Goal: Task Accomplishment & Management: Manage account settings

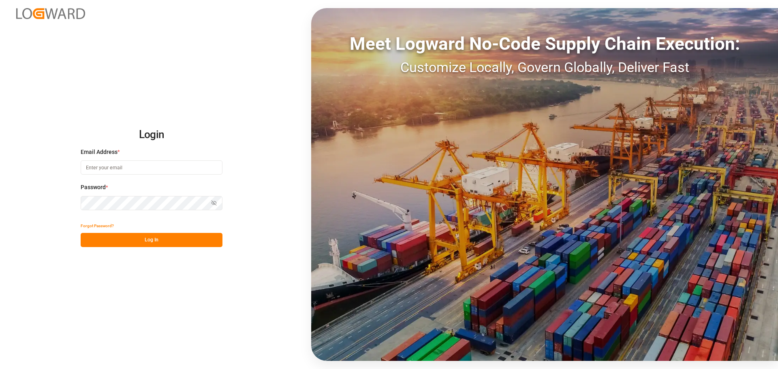
type input "[EMAIL_ADDRESS][PERSON_NAME][DOMAIN_NAME]"
click at [180, 235] on button "Log In" at bounding box center [152, 240] width 142 height 14
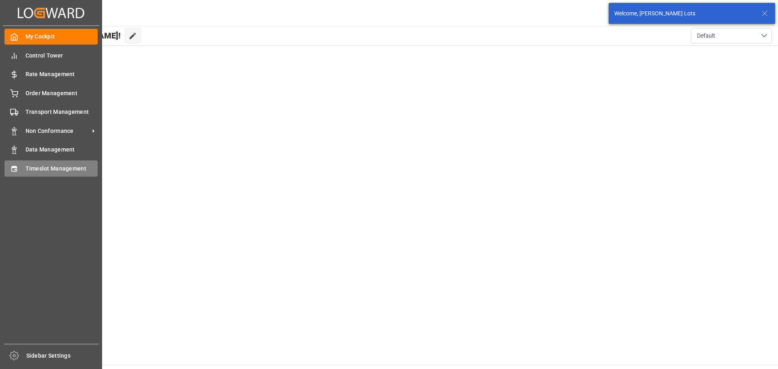
click at [36, 165] on span "Timeslot Management" at bounding box center [62, 169] width 73 height 9
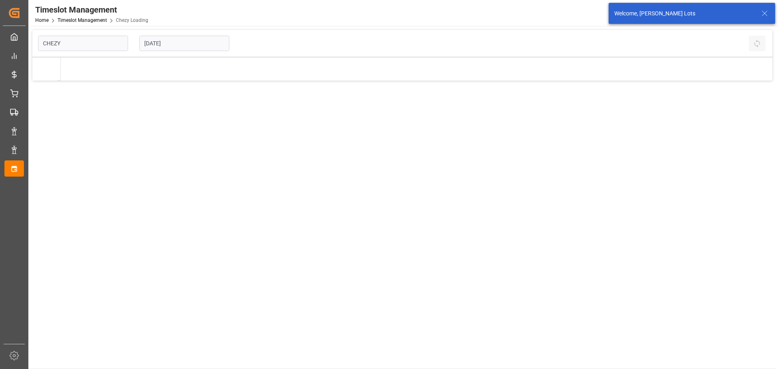
type input "Chezy Loading"
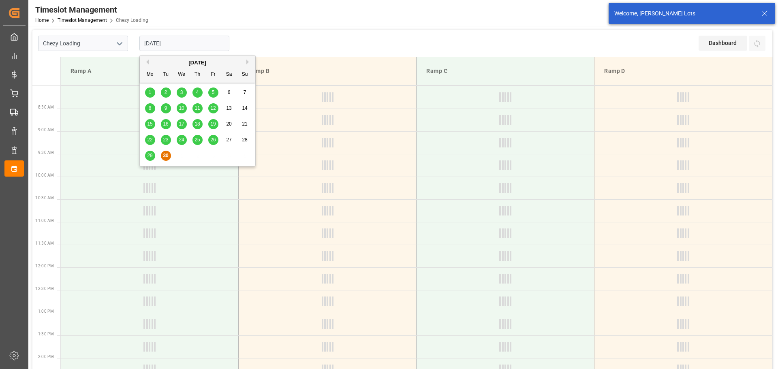
click at [160, 43] on input "[DATE]" at bounding box center [184, 43] width 90 height 15
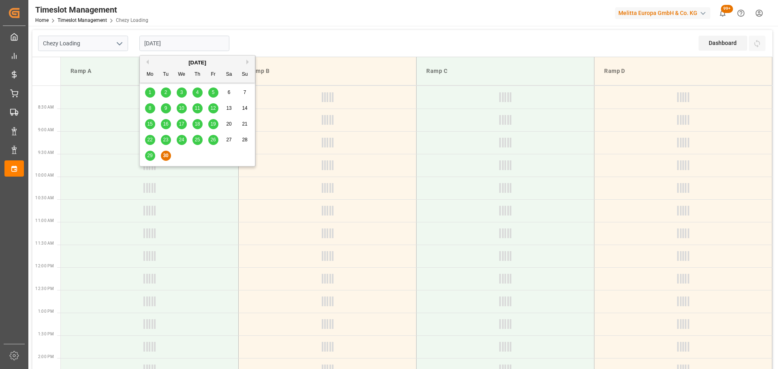
click at [149, 153] on span "29" at bounding box center [149, 156] width 5 height 6
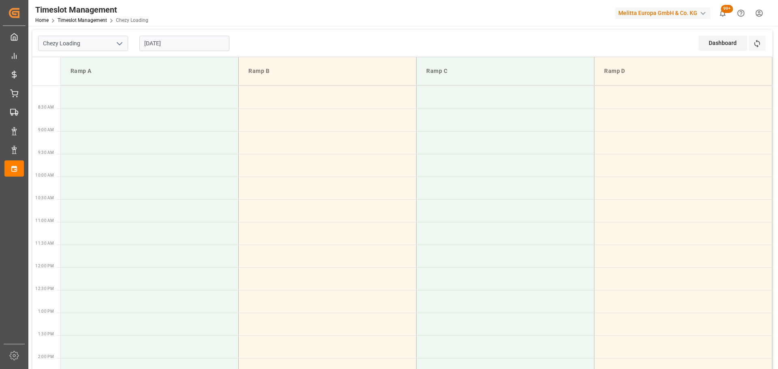
click at [173, 47] on input "[DATE]" at bounding box center [184, 43] width 90 height 15
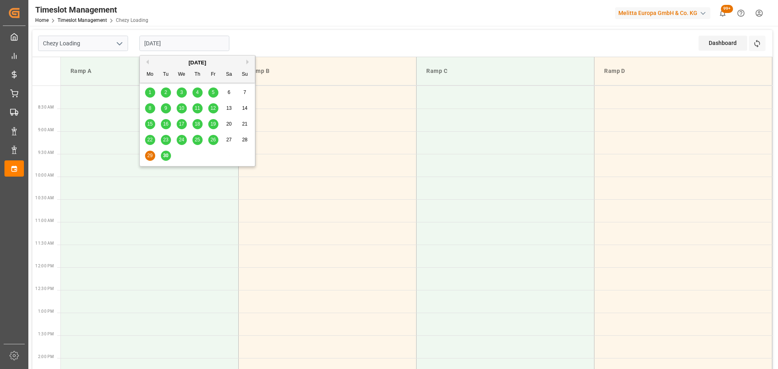
click at [166, 152] on div "30" at bounding box center [166, 156] width 10 height 10
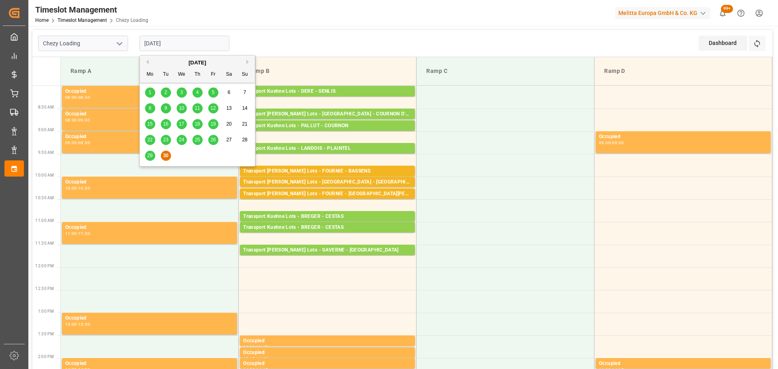
click at [166, 49] on input "[DATE]" at bounding box center [184, 43] width 90 height 15
click at [151, 157] on span "29" at bounding box center [149, 156] width 5 height 6
type input "[DATE]"
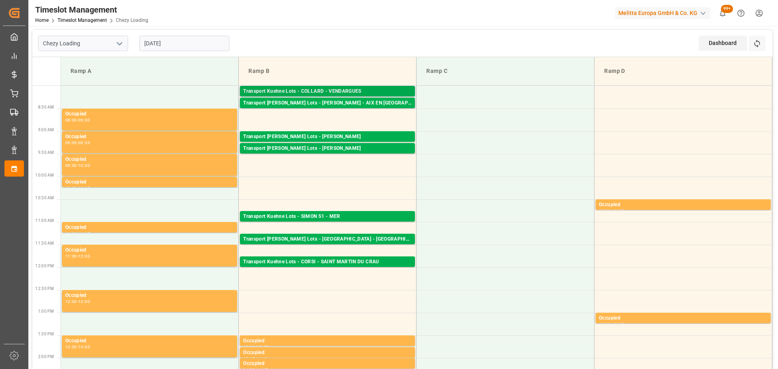
click at [328, 89] on div "Transport Kuehne Lots - COLLARD - VENDARGUES" at bounding box center [327, 92] width 169 height 8
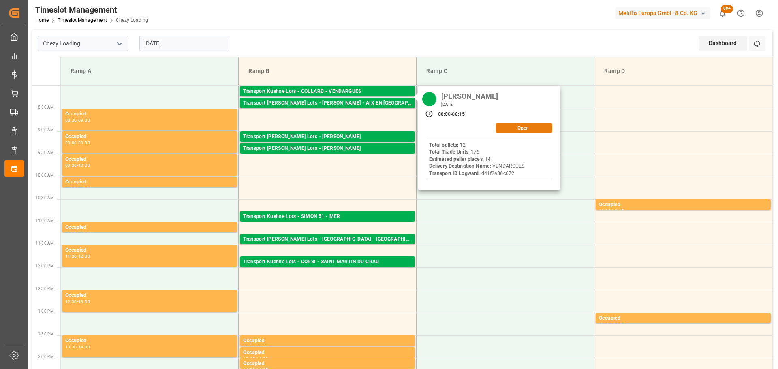
click at [531, 128] on button "Open" at bounding box center [524, 128] width 57 height 10
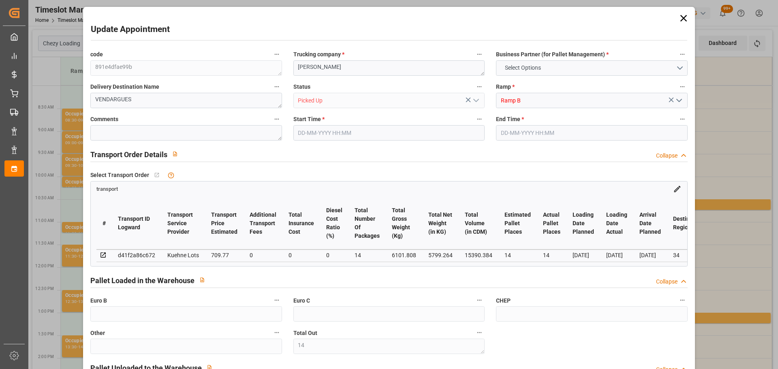
type input "14"
type input "109"
type input "14"
type input "709.77"
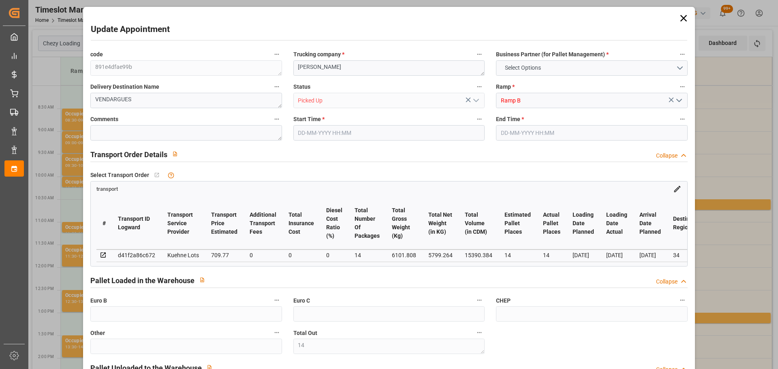
type input "0"
type input "709.77"
type input "0"
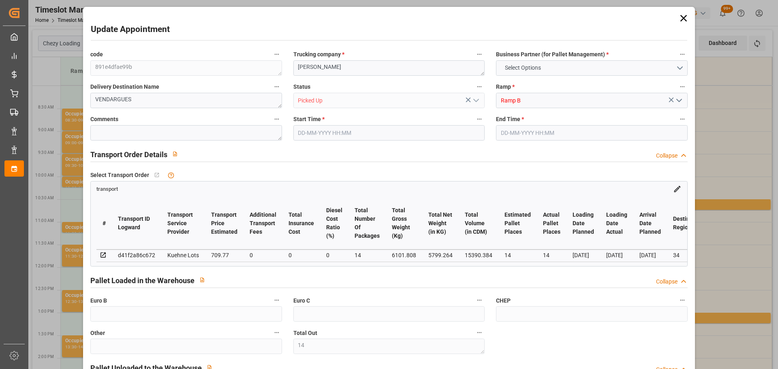
type input "14"
type input "5799.264"
type input "6725.28"
type input "15390.384"
type input "34"
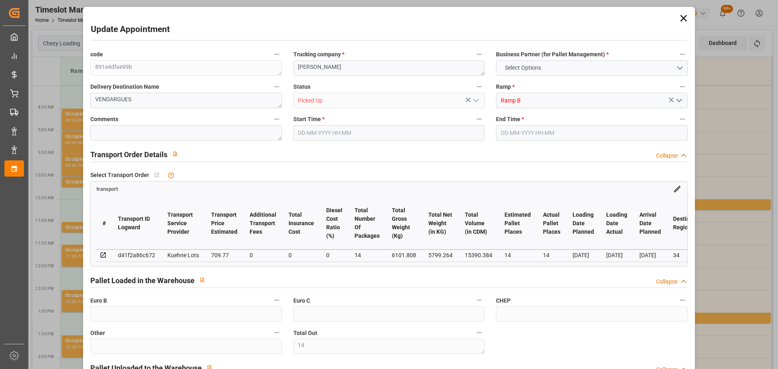
type input "12"
type input "176"
type input "14"
type input "101"
type input "6101.808"
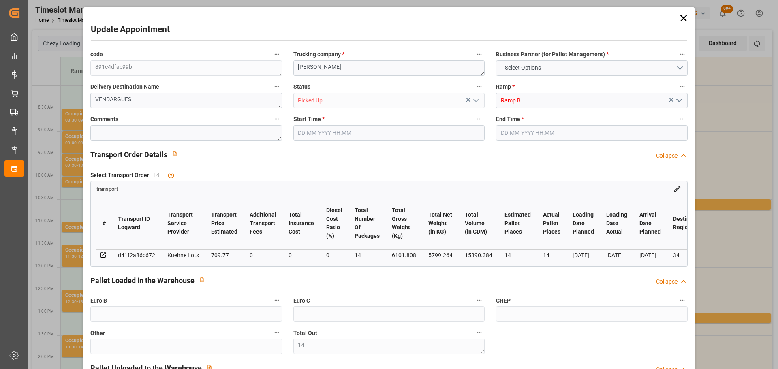
type input "0"
type input "10767.6795"
type input "0"
type input "21"
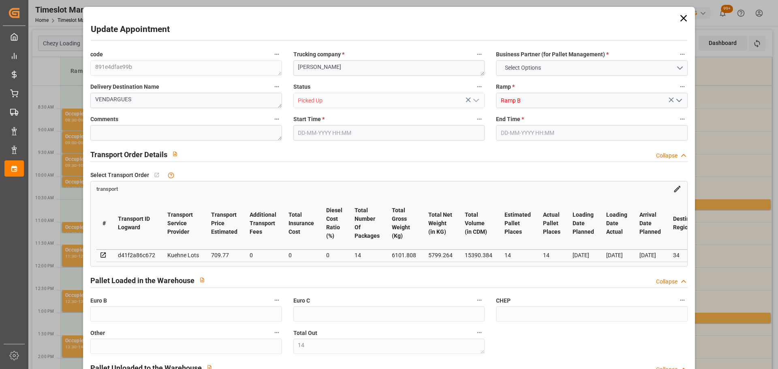
type input "80"
type input "[DATE] 08:00"
type input "[DATE] 08:15"
type input "[DATE] 12:06"
type input "[DATE] 11:22"
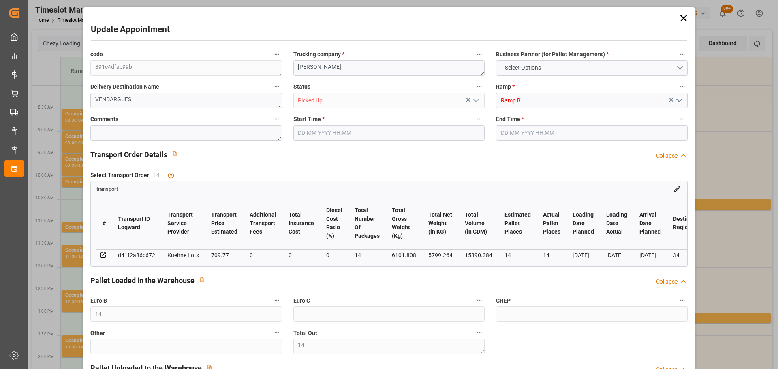
type input "[DATE]"
click at [732, 80] on div "Update Appointment code 891e4dfae99b Trucking company * [PERSON_NAME] Business …" at bounding box center [389, 184] width 778 height 369
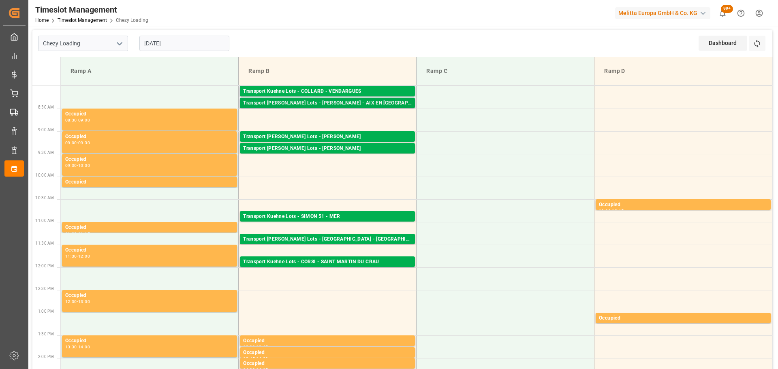
click at [391, 99] on div "Transport [PERSON_NAME] Lots - [PERSON_NAME] - AIX EN [GEOGRAPHIC_DATA]" at bounding box center [327, 103] width 169 height 8
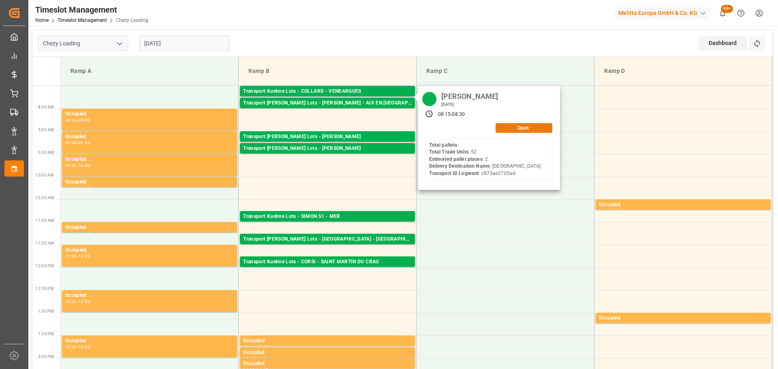
click at [533, 130] on button "Open" at bounding box center [524, 128] width 57 height 10
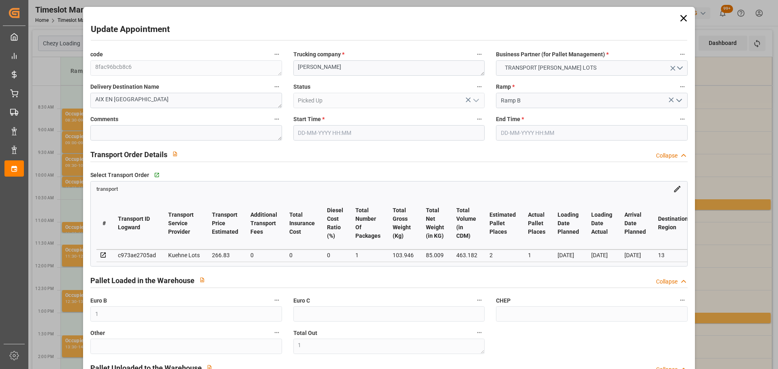
type input "1"
type input "2"
type input "1"
type input "266.83"
type input "0"
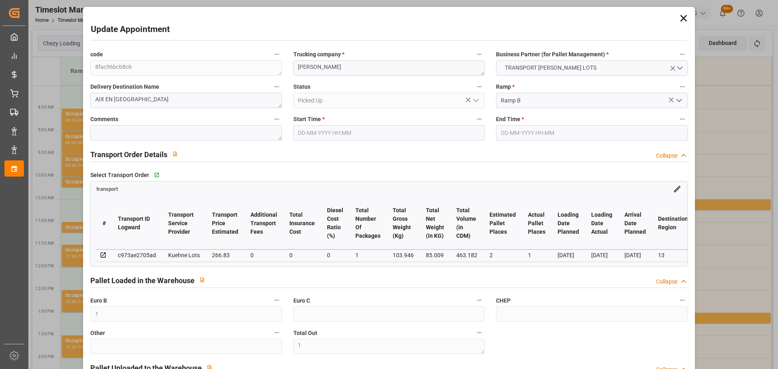
type input "0"
type input "266.83"
type input "0"
type input "1"
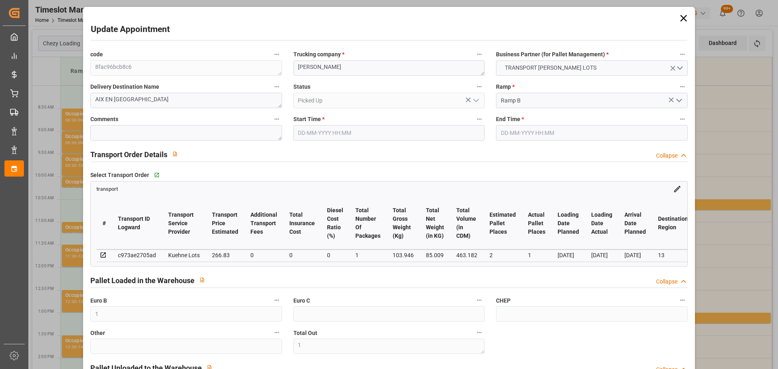
type input "85.009"
type input "333.946"
type input "463.182"
type input "13"
type input "0"
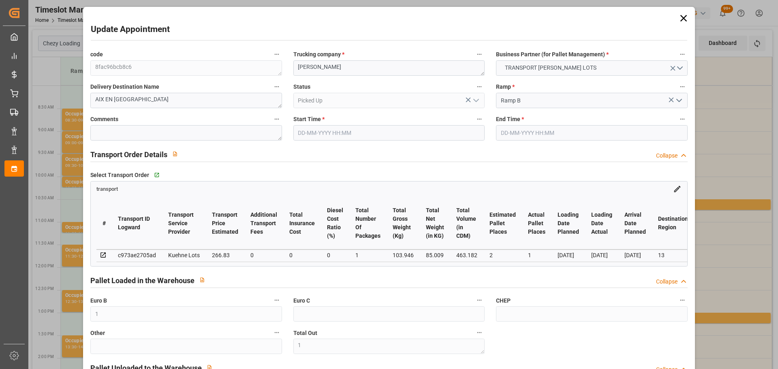
type input "52"
type input "1"
type input "101"
type input "103.946"
type input "0"
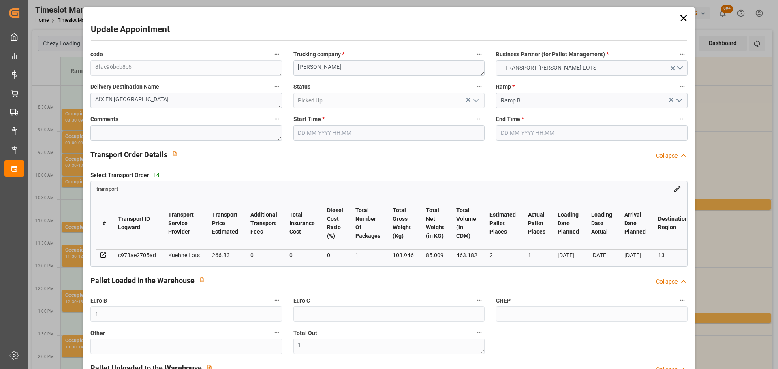
type input "4710.8598"
type input "0"
type input "21"
type input "35"
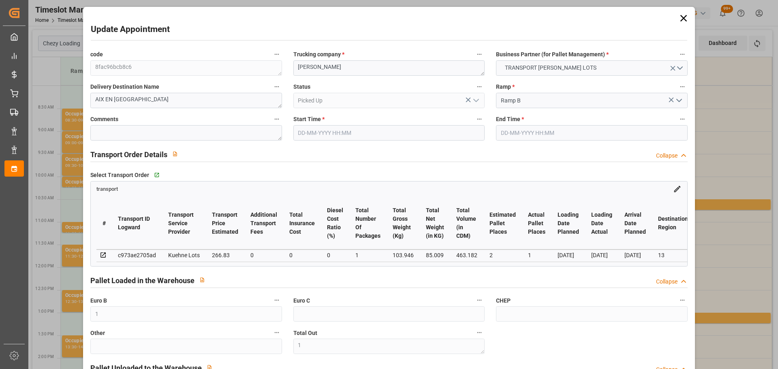
type input "[DATE] 08:15"
type input "[DATE] 08:30"
type input "[DATE] 14:28"
type input "[DATE] 11:37"
type input "[DATE]"
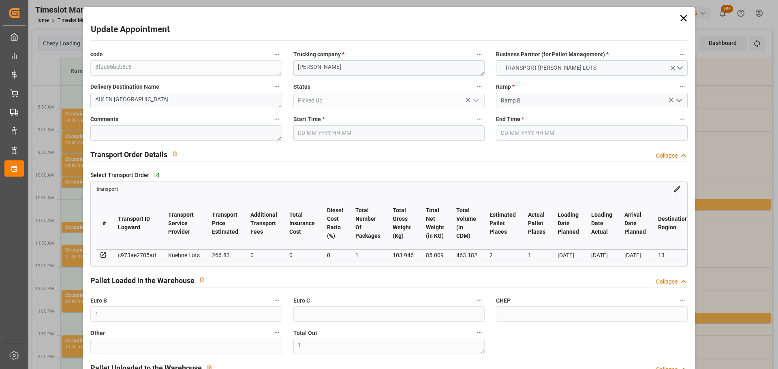
type input "[DATE]"
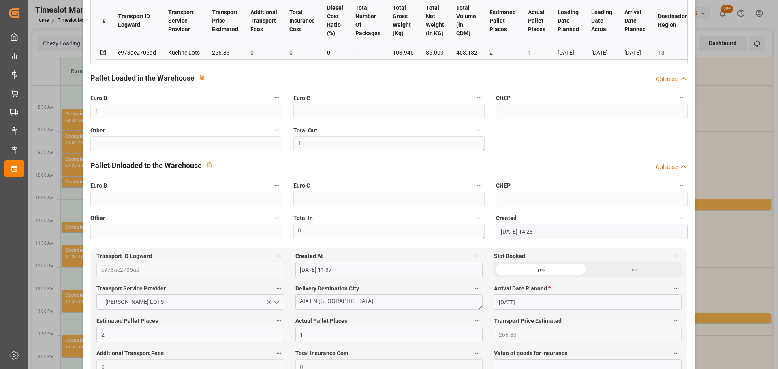
scroll to position [243, 0]
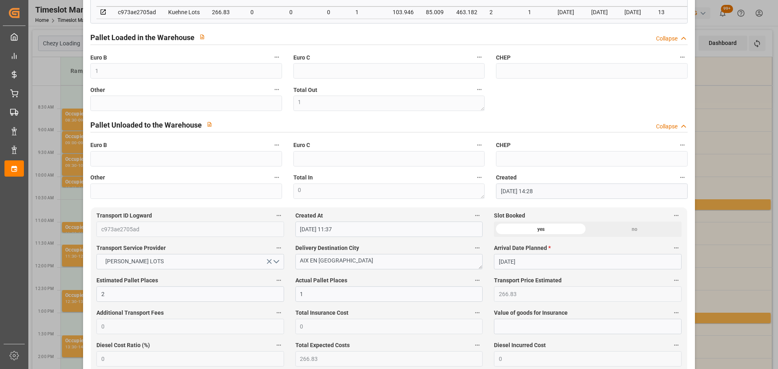
click at [729, 218] on div "Update Appointment code 8fac96bcb8c6 Trucking company * [PERSON_NAME] Business …" at bounding box center [389, 184] width 778 height 369
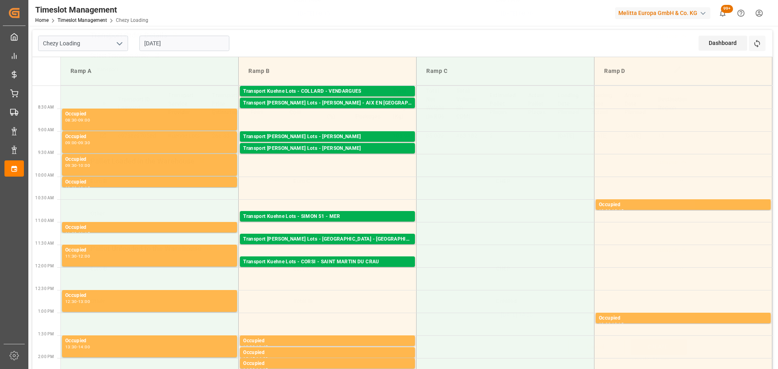
scroll to position [122, 0]
click at [391, 134] on div "Transport [PERSON_NAME] Lots - [PERSON_NAME]" at bounding box center [327, 137] width 169 height 8
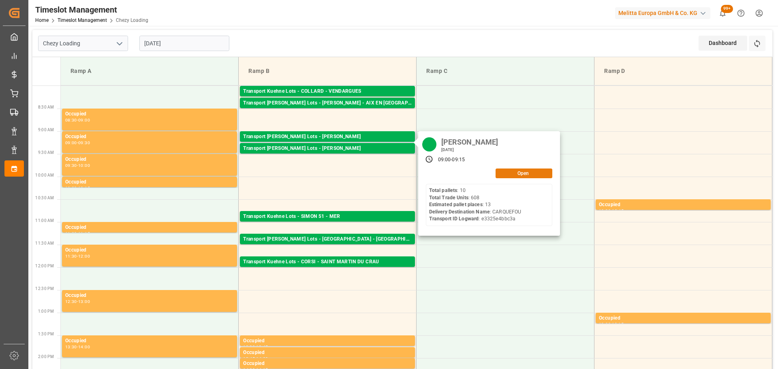
click at [530, 172] on button "Open" at bounding box center [524, 174] width 57 height 10
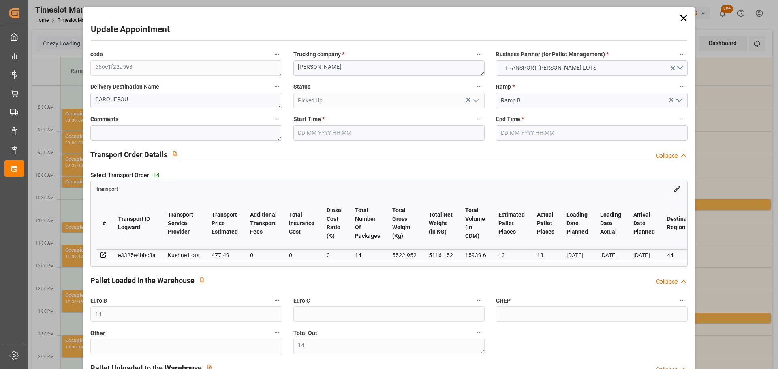
type input "[DATE] 09:00"
type input "[DATE] 09:15"
type input "[DATE] 15:17"
type input "[DATE] 11:18"
type input "[DATE]"
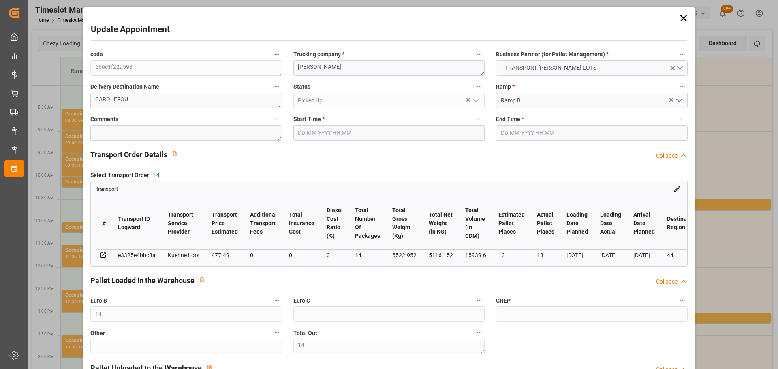
type input "[DATE]"
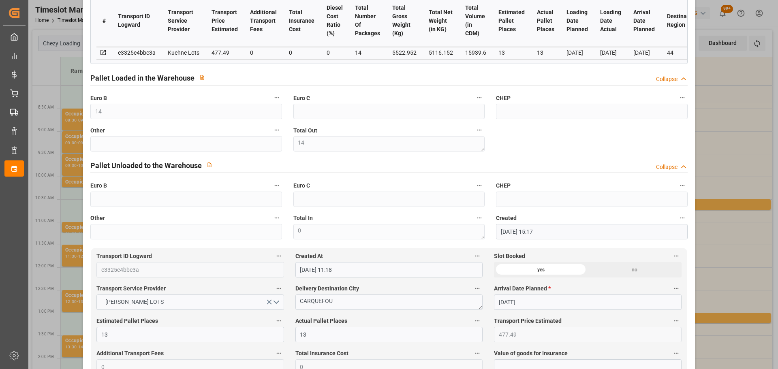
scroll to position [243, 0]
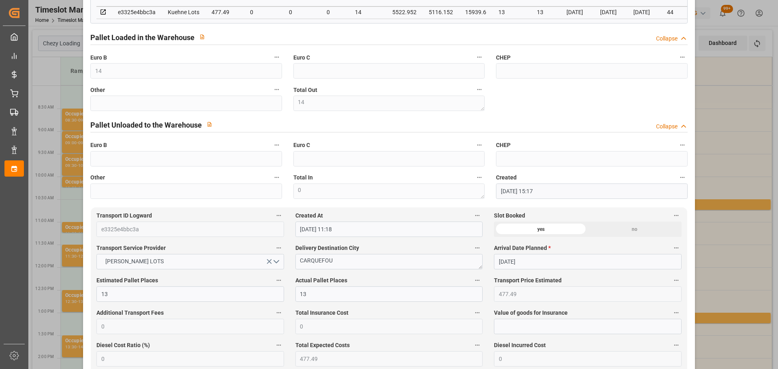
click at [746, 202] on div "Update Appointment code 666c1f22a593 Trucking company * ANTOINE Business Partne…" at bounding box center [389, 184] width 778 height 369
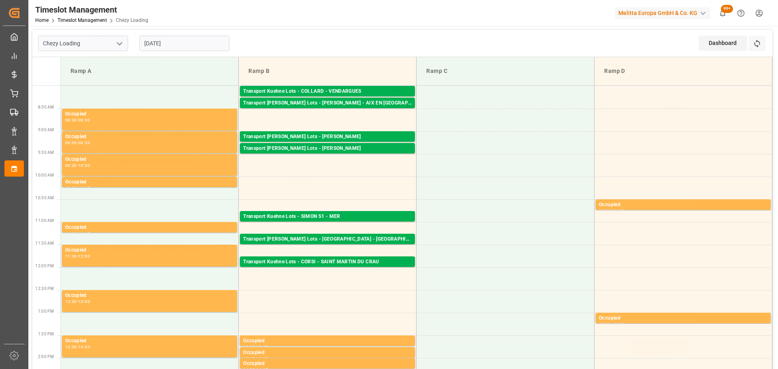
scroll to position [122, 0]
click at [348, 148] on div "Transport [PERSON_NAME] Lots - [PERSON_NAME]" at bounding box center [327, 149] width 169 height 8
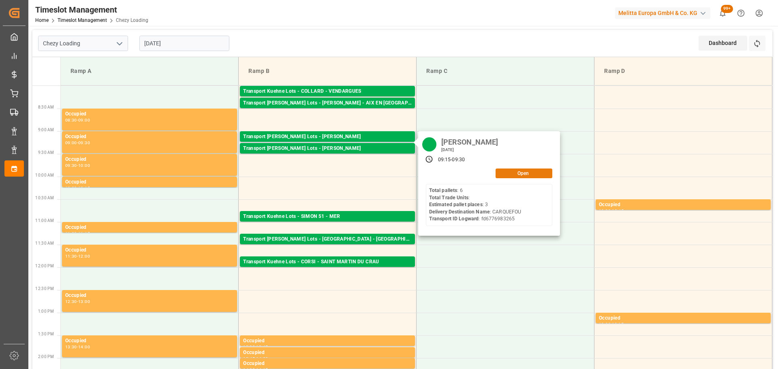
click at [508, 171] on button "Open" at bounding box center [524, 174] width 57 height 10
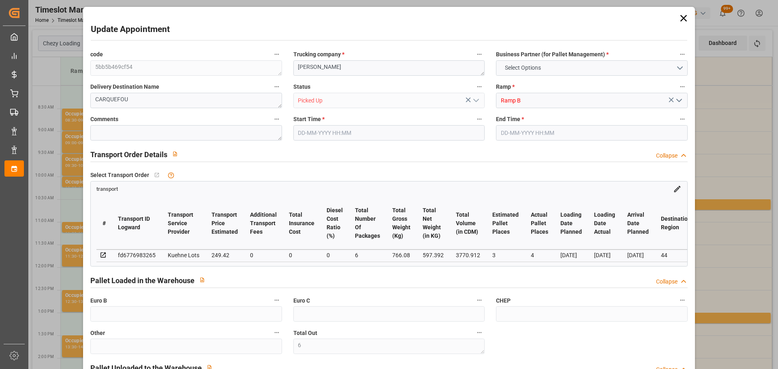
type input "6"
type input "20"
type input "3"
type input "4"
type input "249.42"
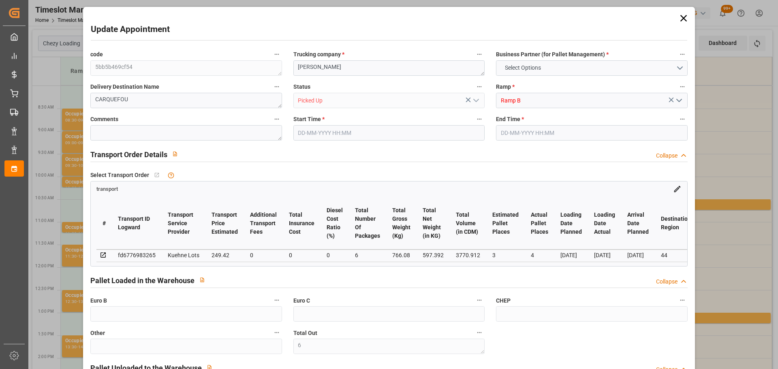
type input "0"
type input "249.42"
type input "0"
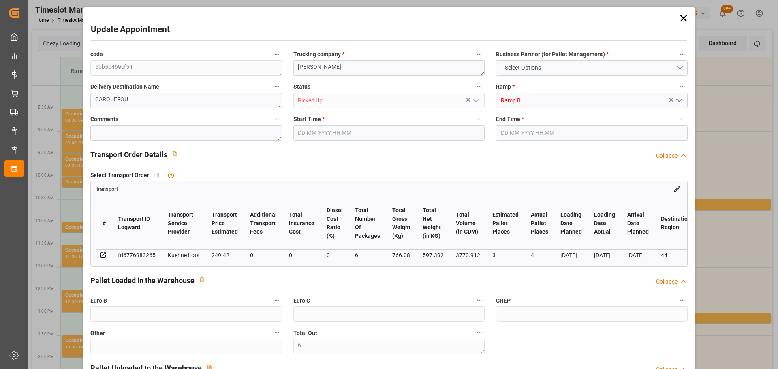
type input "6"
type input "597.392"
type input "946"
type input "3770.912"
type input "44"
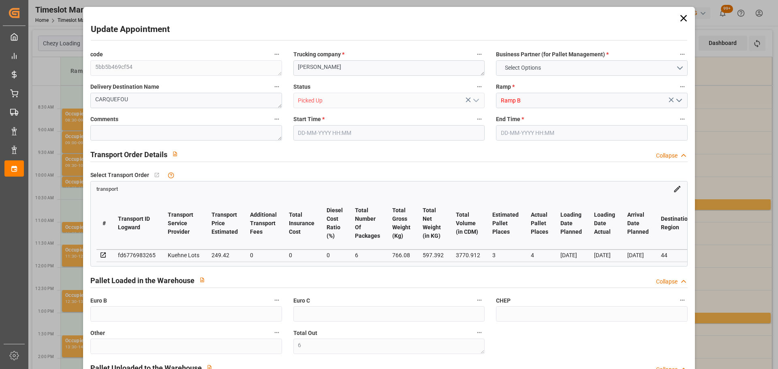
type input "6"
type input "0"
type input "6"
type input "101"
type input "766.08"
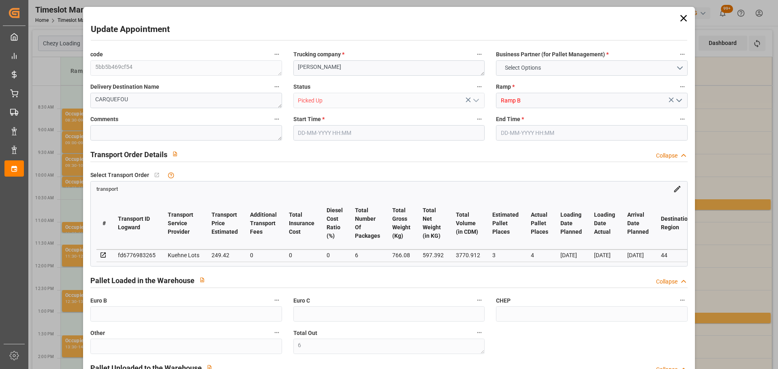
type input "0"
type input "4710.8598"
type input "0"
type input "21"
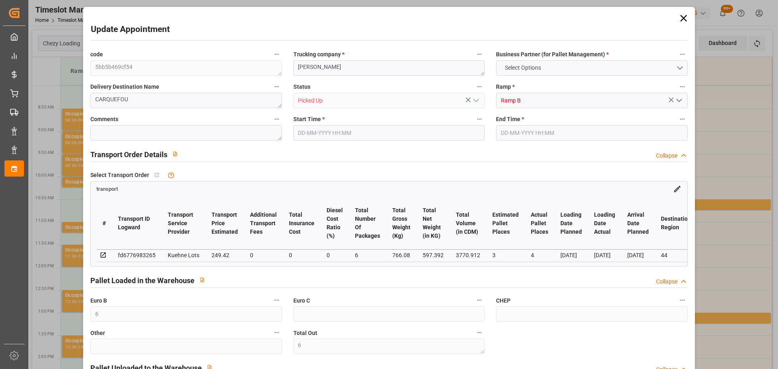
type input "35"
type input "[DATE] 09:15"
type input "[DATE] 09:30"
type input "[DATE] 15:18"
type input "[DATE] 11:20"
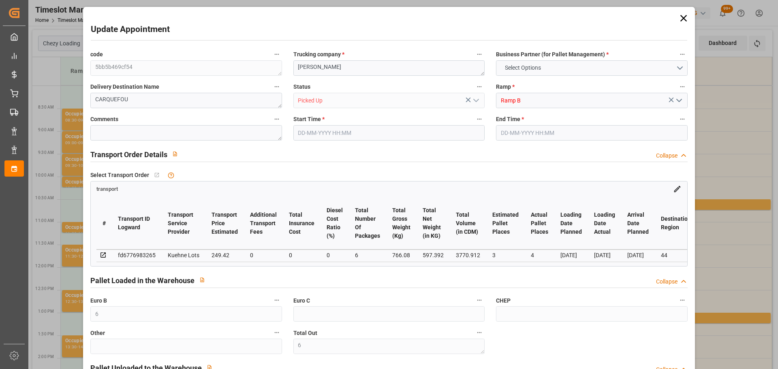
type input "[DATE]"
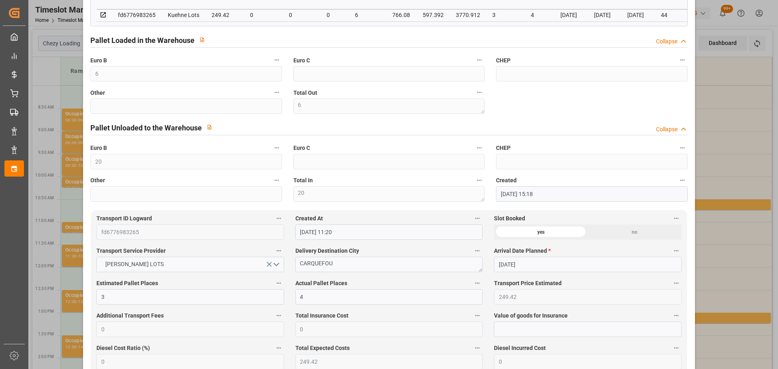
scroll to position [243, 0]
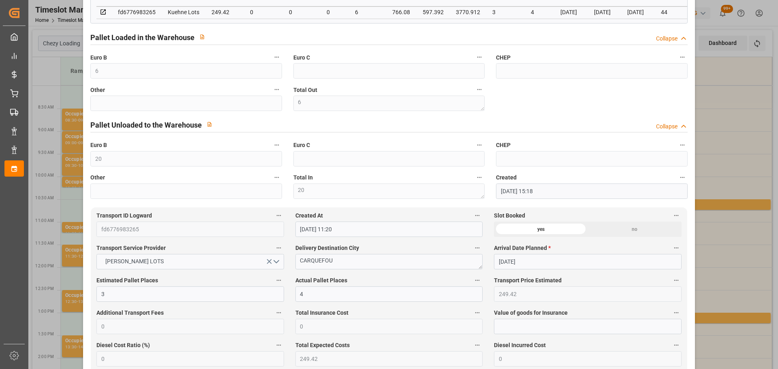
drag, startPoint x: 737, startPoint y: 242, endPoint x: 722, endPoint y: 242, distance: 15.8
click at [737, 242] on div "Update Appointment code 5bb5b469cf54 Trucking company * ANTOINE Business Partne…" at bounding box center [389, 184] width 778 height 369
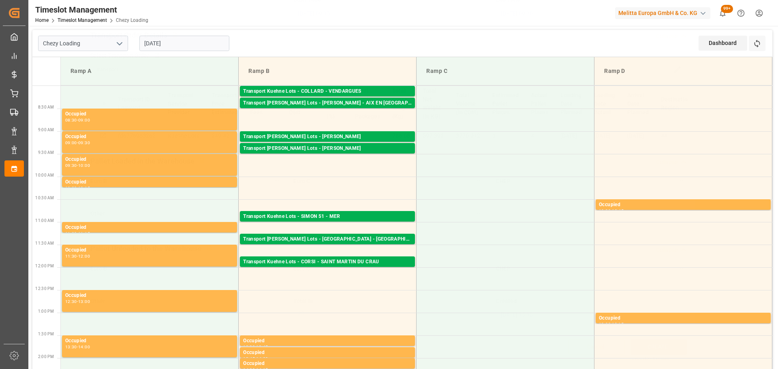
scroll to position [122, 0]
click at [369, 215] on div "Transport Kuehne Lots - SIMON 51 - MER" at bounding box center [327, 217] width 169 height 8
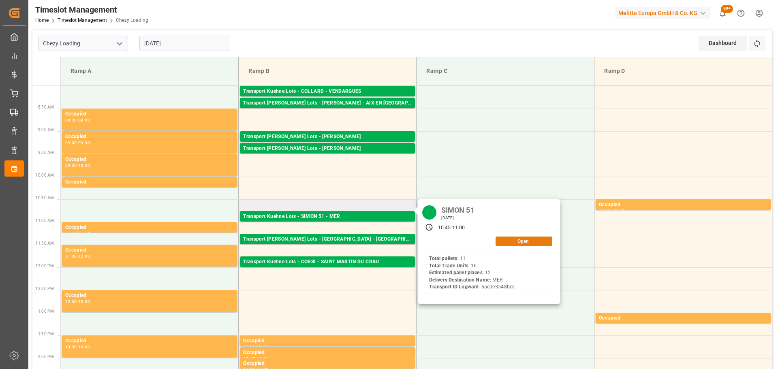
click at [506, 242] on button "Open" at bounding box center [524, 242] width 57 height 10
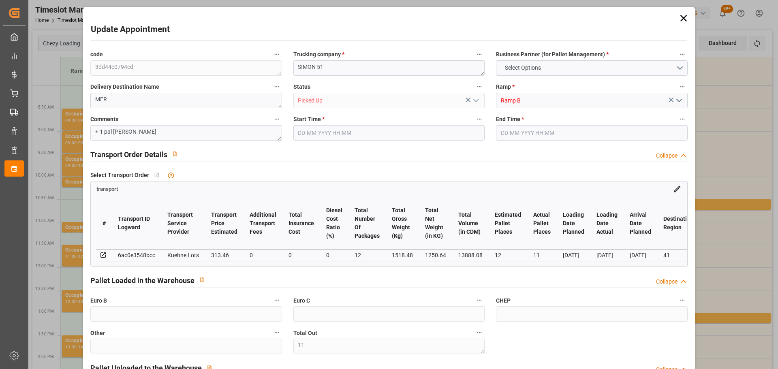
type input "11"
type input "12"
type input "11"
type input "313.46"
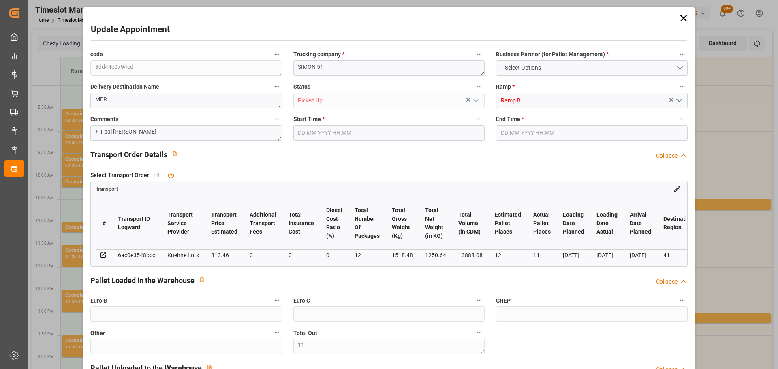
type input "0"
type input "313.46"
type input "0"
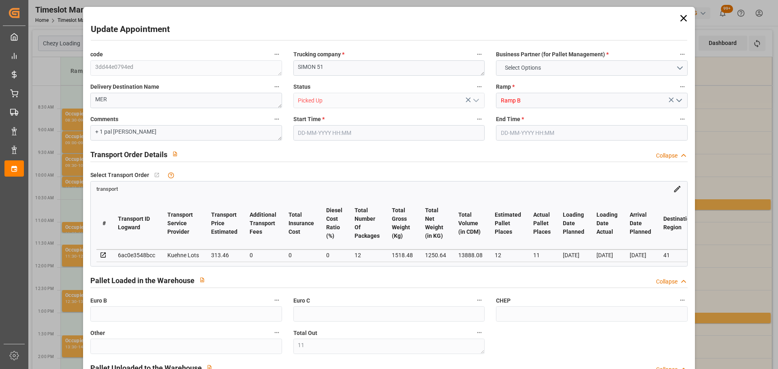
type input "12"
type input "1250.64"
type input "1970.744"
type input "13888.08"
type input "41"
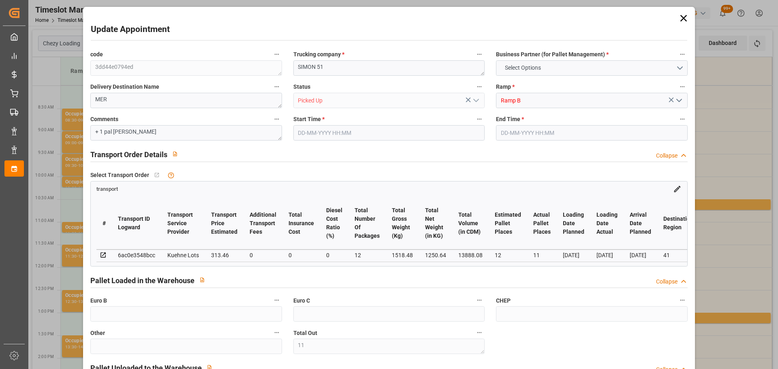
type input "11"
type input "16"
type input "12"
type input "101"
type input "1518.48"
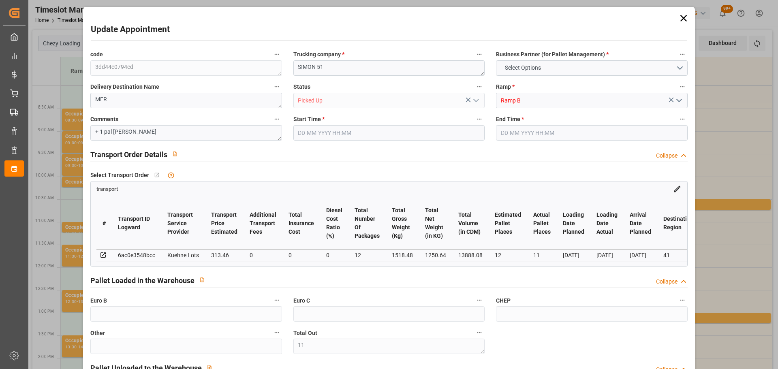
type input "0"
type input "10767.6795"
type input "0"
type input "21"
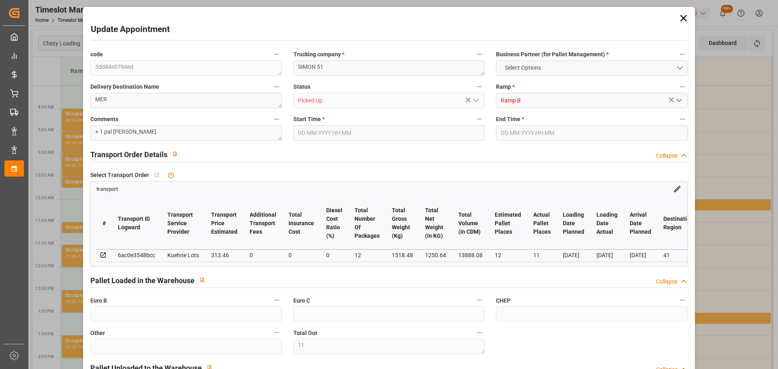
type input "80"
type input "[DATE] 10:45"
type input "[DATE] 11:00"
type input "[DATE] 13:14"
type input "[DATE] 11:22"
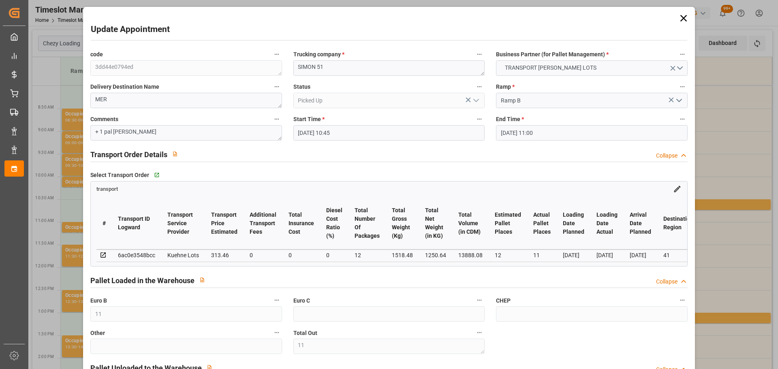
type input "[DATE]"
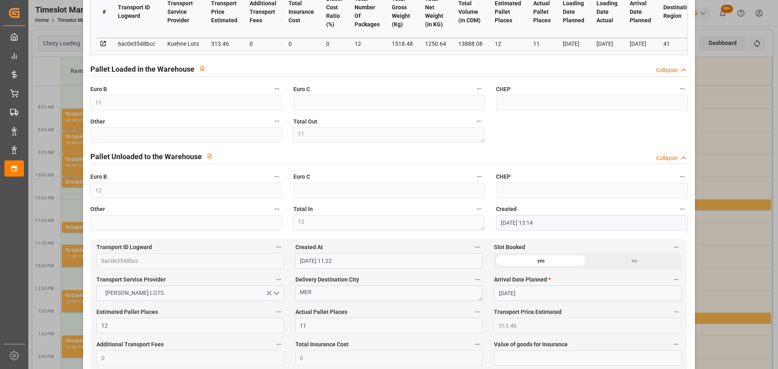
scroll to position [203, 0]
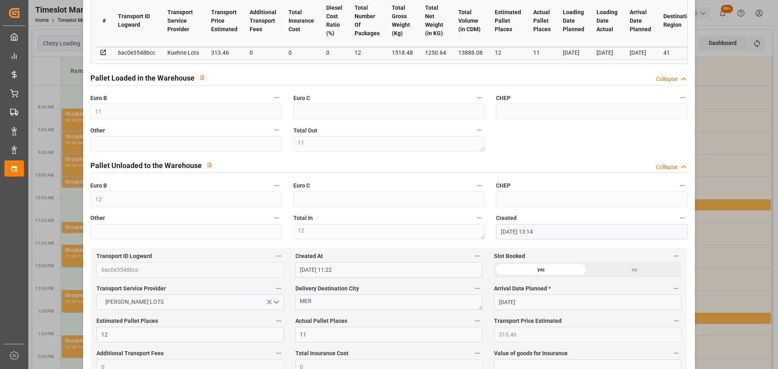
click at [739, 114] on div "Update Appointment code 3dd44e0794ed Trucking company * SIMON 51 Business Partn…" at bounding box center [389, 184] width 778 height 369
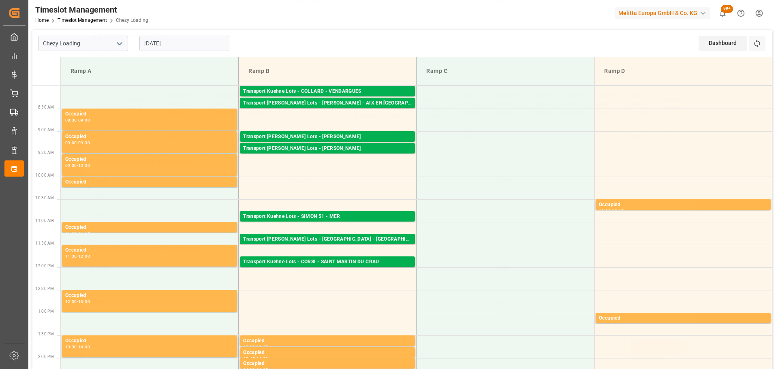
scroll to position [122, 0]
click at [346, 238] on div "Transport [PERSON_NAME] Lots - [GEOGRAPHIC_DATA] - [GEOGRAPHIC_DATA]" at bounding box center [327, 239] width 169 height 8
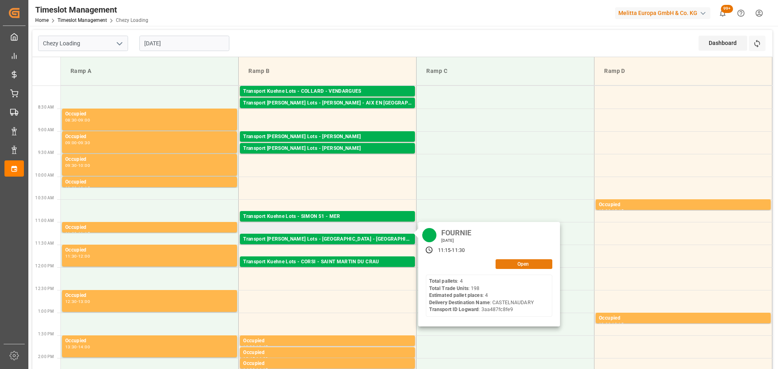
click at [523, 266] on button "Open" at bounding box center [524, 264] width 57 height 10
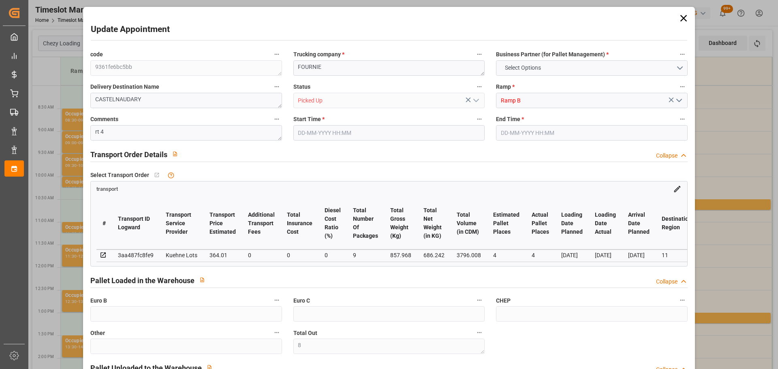
type input "8"
type input "4"
type input "364.01"
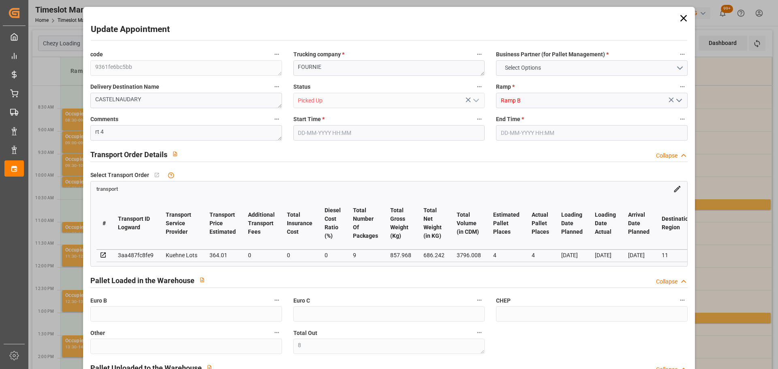
type input "0"
type input "364.01"
type input "0"
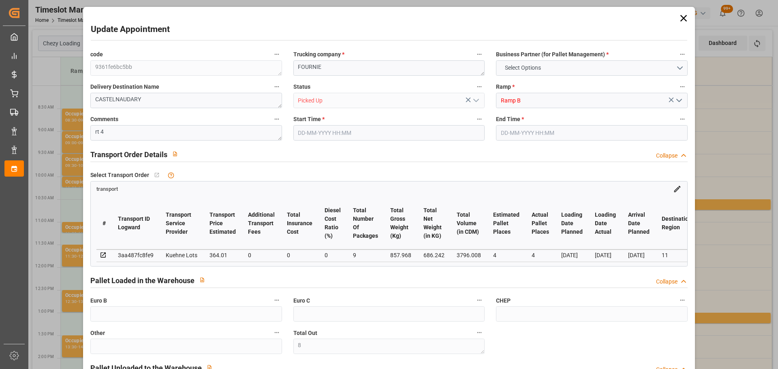
type input "9"
type input "686.242"
type input "1089.048"
type input "3796.008"
type input "11"
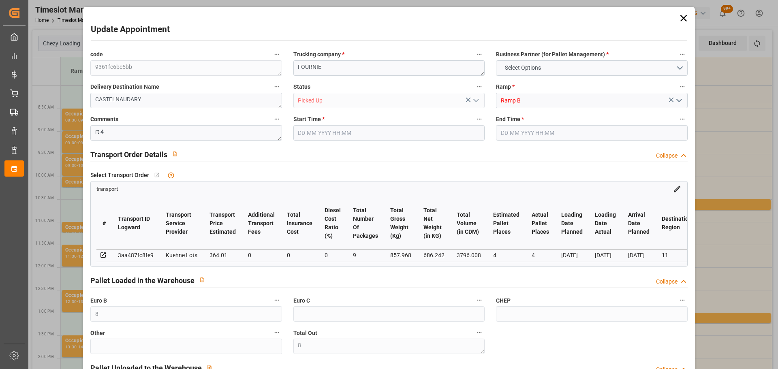
type input "4"
type input "198"
type input "8"
type input "101"
type input "857.968"
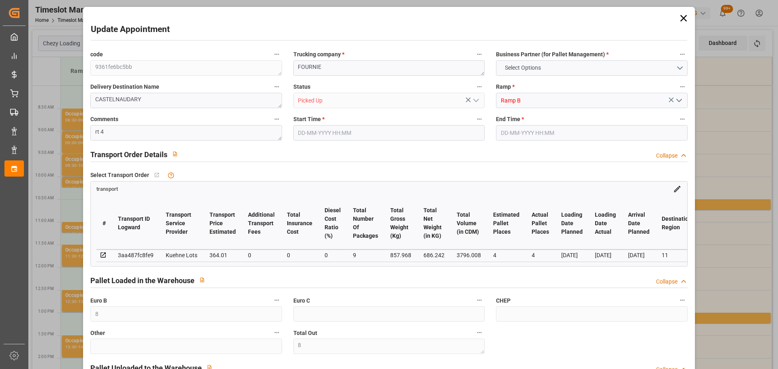
type input "0"
type input "4710.8598"
type input "0"
type input "21"
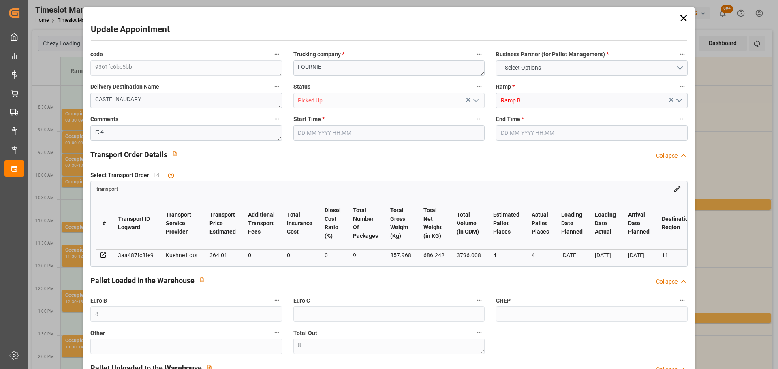
type input "35"
type input "[DATE] 11:15"
type input "[DATE] 11:30"
type input "[DATE] 12:18"
type input "[DATE] 11:22"
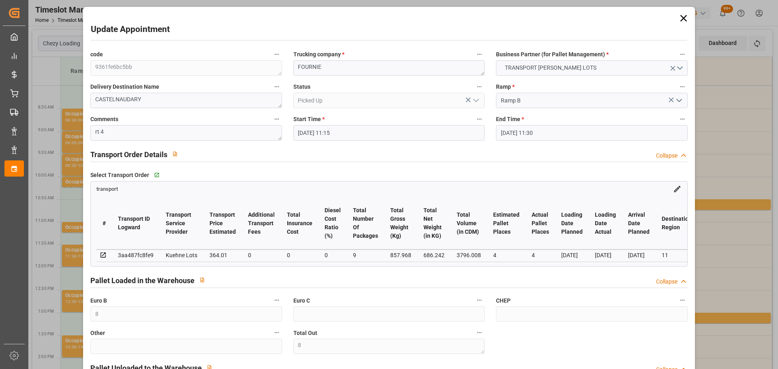
type input "[DATE]"
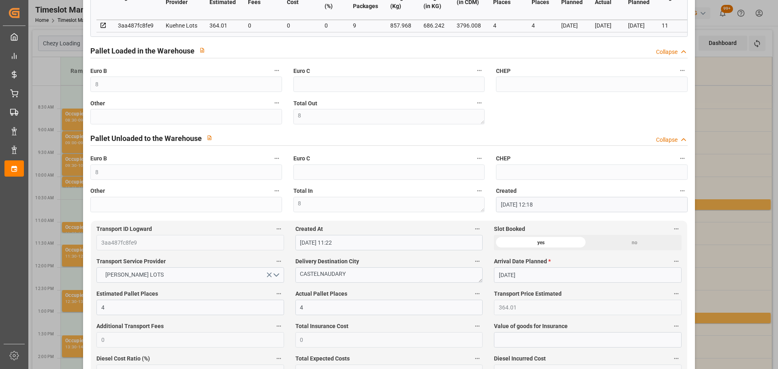
scroll to position [243, 0]
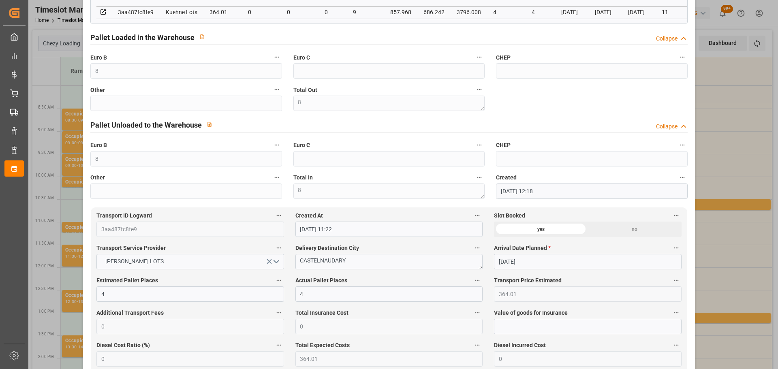
click at [736, 219] on div "Update Appointment code 9361fe6bc5bb Trucking company * FOURNIE Business Partne…" at bounding box center [389, 184] width 778 height 369
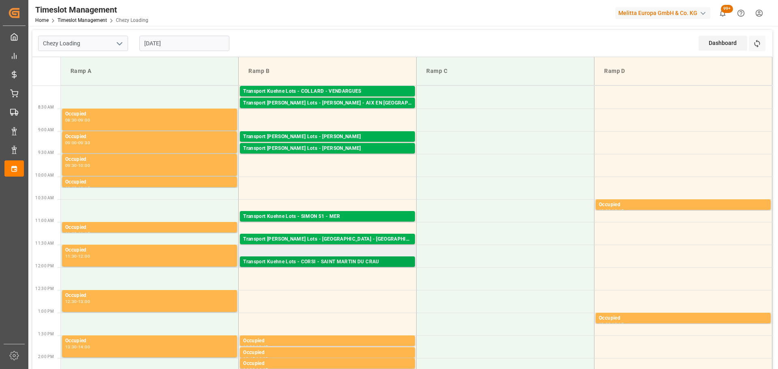
click at [368, 264] on div "Transport Kuehne Lots - CORSI - SAINT MARTIN DU CRAU" at bounding box center [327, 262] width 169 height 8
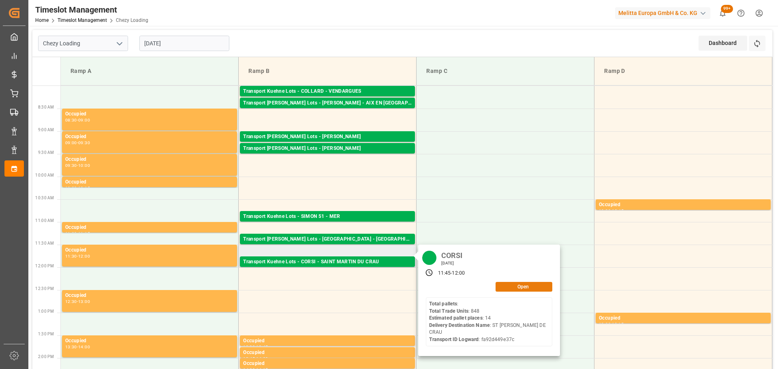
click at [513, 287] on button "Open" at bounding box center [524, 287] width 57 height 10
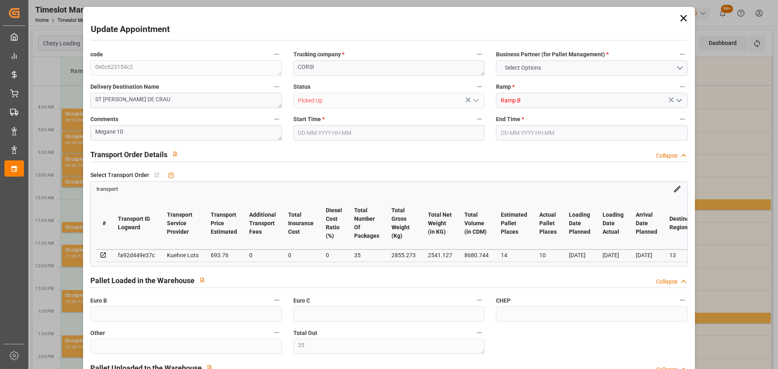
type input "35"
type input "14"
type input "10"
type input "693.76"
type input "0"
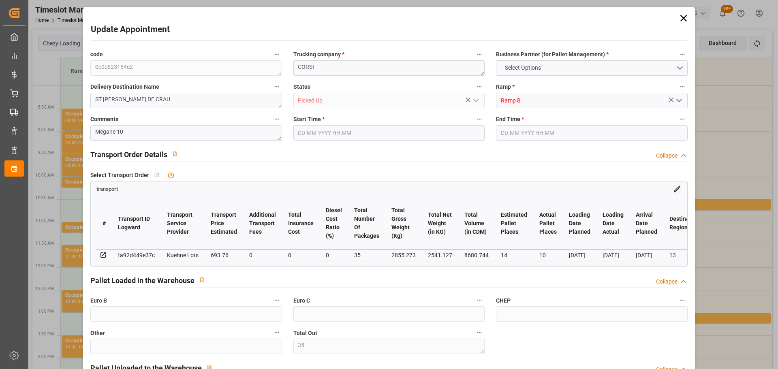
type input "0"
type input "693.76"
type input "0"
type input "35"
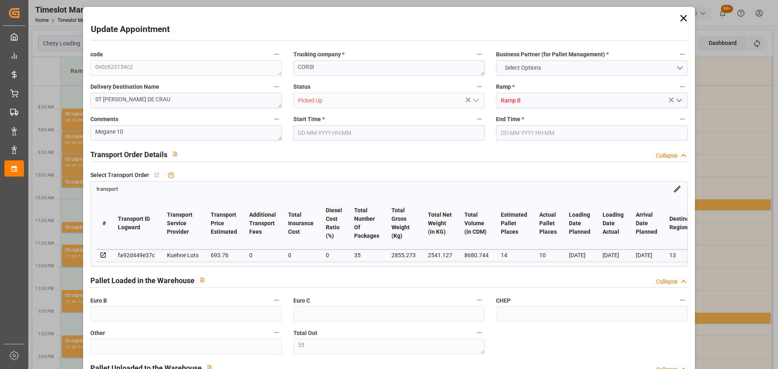
type input "2541.127"
type input "4281.273"
type input "8680.744"
type input "13"
type input "0"
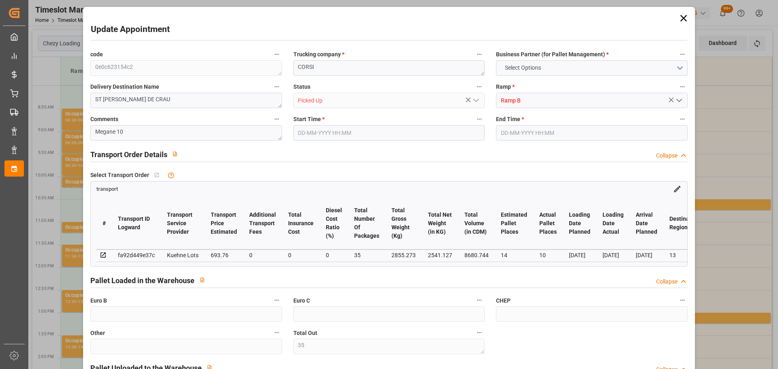
type input "848"
type input "35"
type input "101"
type input "2855.273"
type input "0"
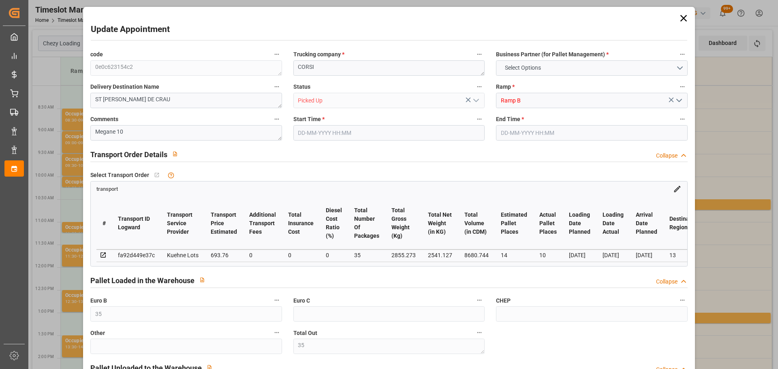
type input "10767.6795"
type input "0"
type input "21"
type input "80"
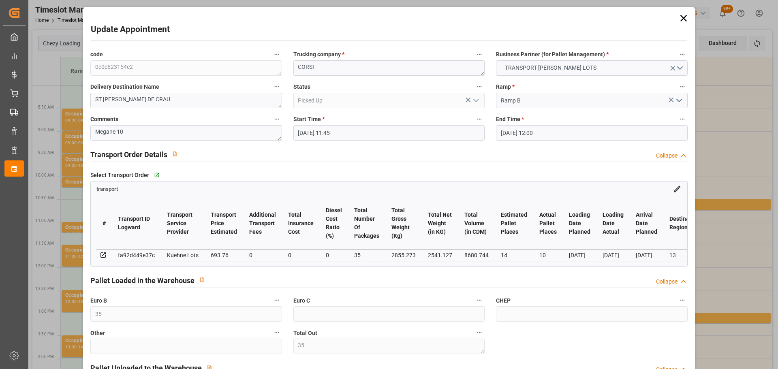
type input "[DATE] 11:45"
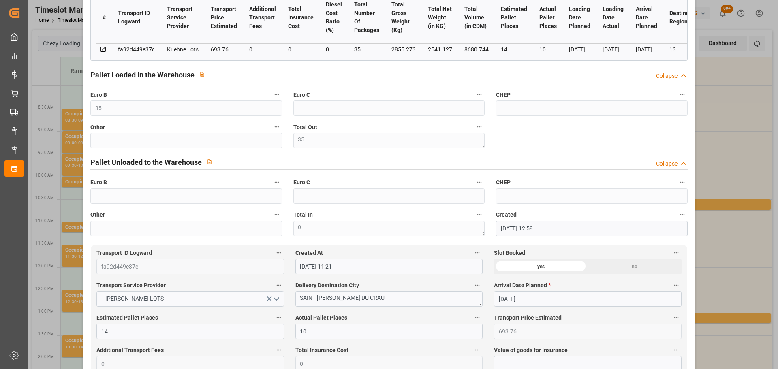
scroll to position [203, 0]
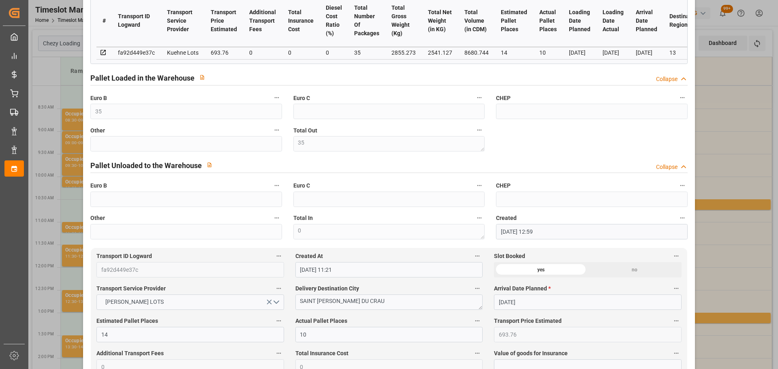
click at [713, 281] on div "Update Appointment code 0e0c623154c2 Trucking company * CORSI Business Partner …" at bounding box center [389, 184] width 778 height 369
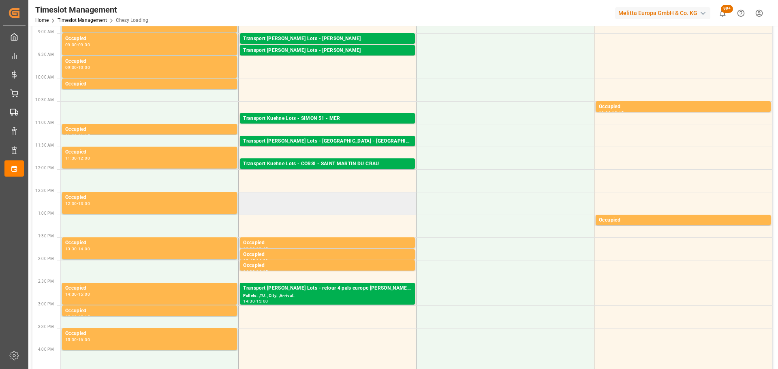
scroll to position [122, 0]
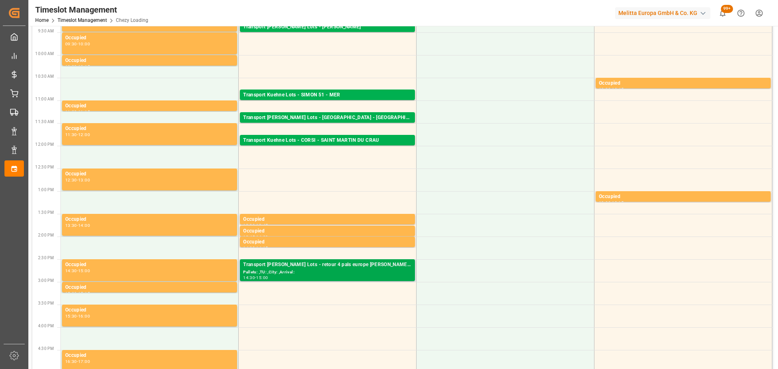
click at [341, 274] on div "Pallets: ,TU: ,City: ,Arrival:" at bounding box center [327, 272] width 169 height 7
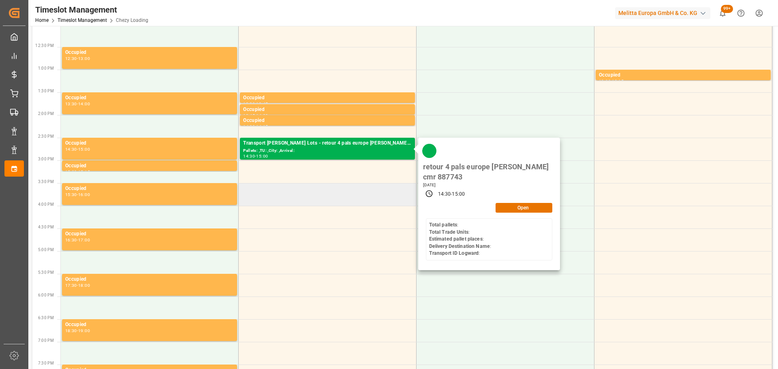
scroll to position [0, 0]
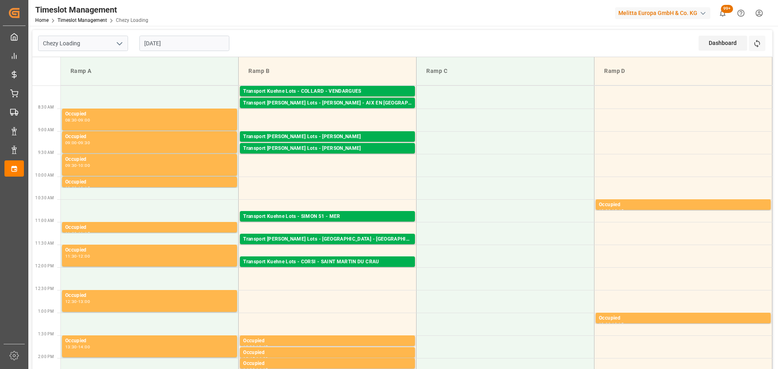
click at [178, 39] on input "[DATE]" at bounding box center [184, 43] width 90 height 15
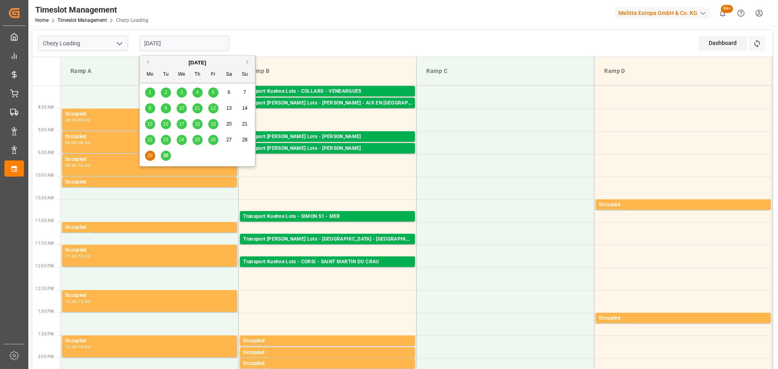
click at [166, 154] on span "30" at bounding box center [165, 156] width 5 height 6
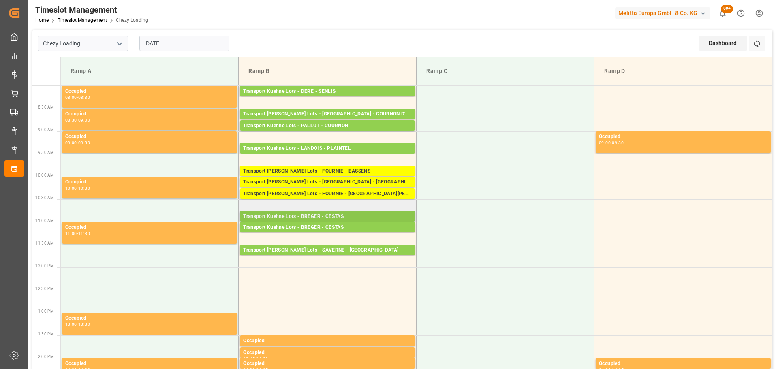
click at [332, 214] on div "Transport Kuehne Lots - BREGER - CESTAS" at bounding box center [327, 217] width 169 height 8
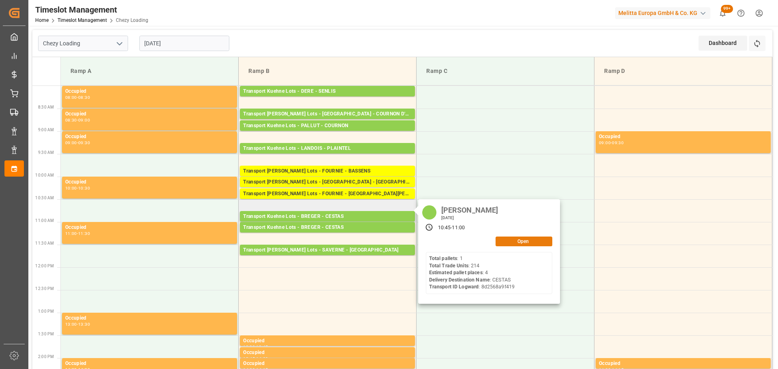
click at [511, 238] on button "Open" at bounding box center [524, 242] width 57 height 10
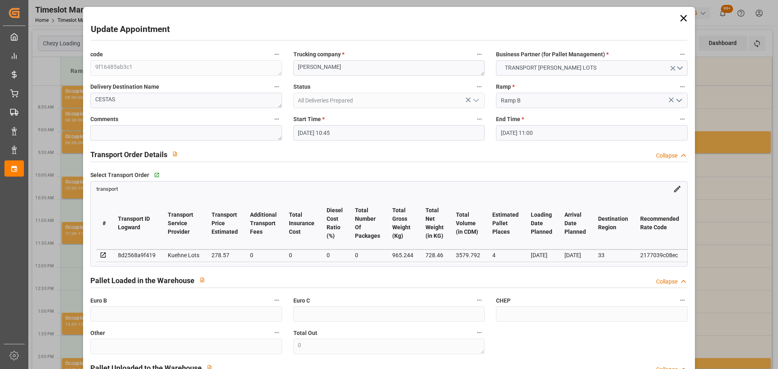
click at [680, 15] on icon at bounding box center [683, 18] width 6 height 6
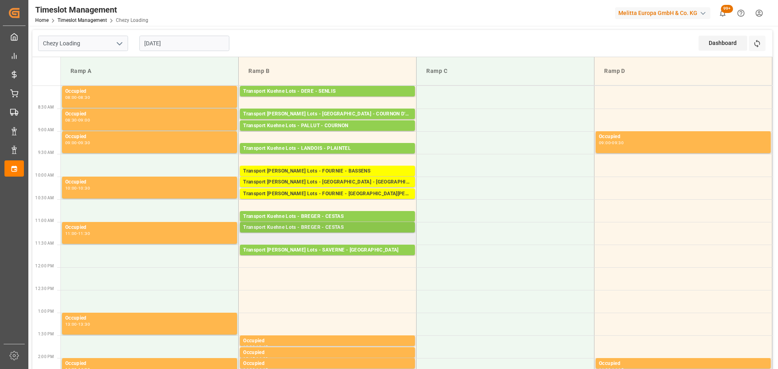
click at [340, 228] on div "Transport Kuehne Lots - BREGER - CESTAS" at bounding box center [327, 228] width 169 height 8
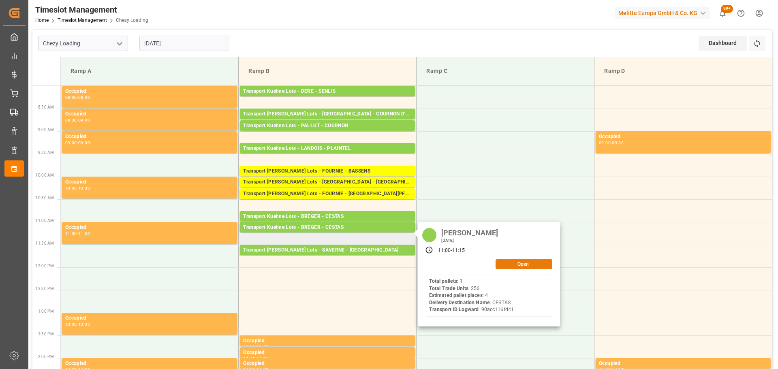
click at [508, 260] on button "Open" at bounding box center [524, 264] width 57 height 10
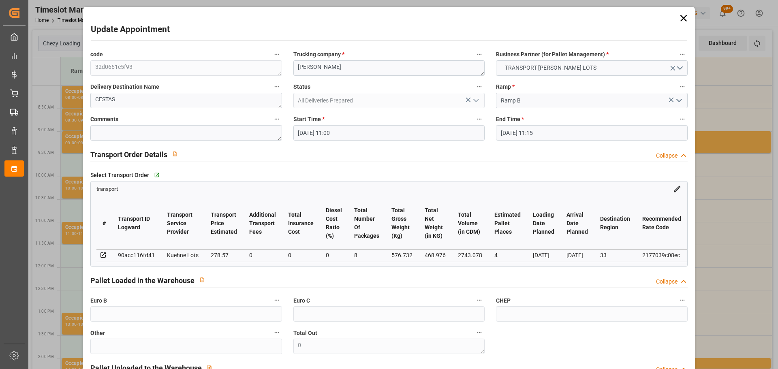
click at [682, 15] on icon at bounding box center [683, 18] width 11 height 11
